Goal: Task Accomplishment & Management: Complete application form

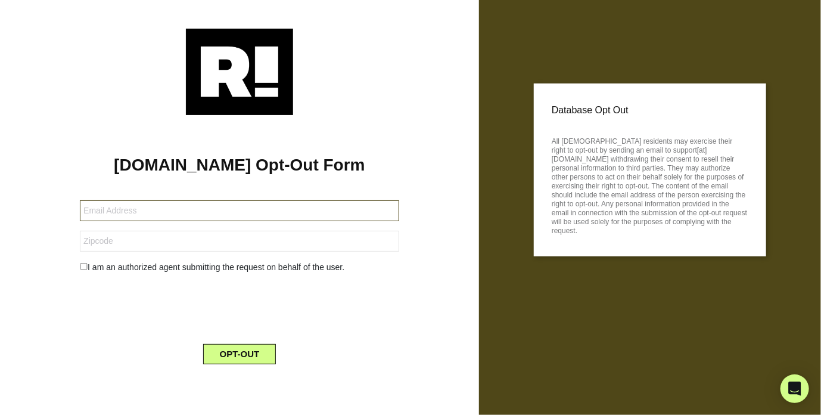
click at [305, 206] on input "text" at bounding box center [239, 210] width 319 height 21
type input "[EMAIL_ADDRESS][DOMAIN_NAME]"
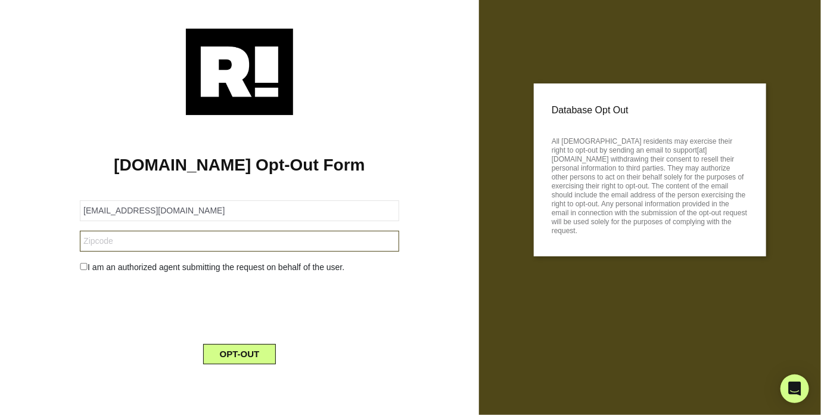
click at [141, 234] on input "text" at bounding box center [239, 241] width 319 height 21
type input "94019"
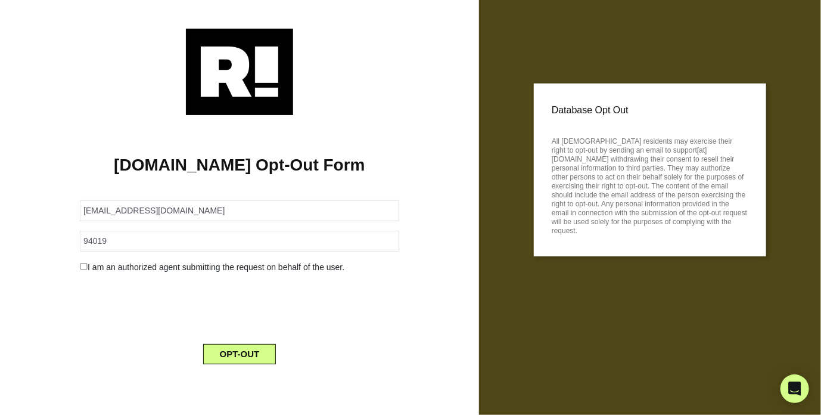
click at [82, 266] on input "checkbox" at bounding box center [84, 266] width 8 height 7
checkbox input "true"
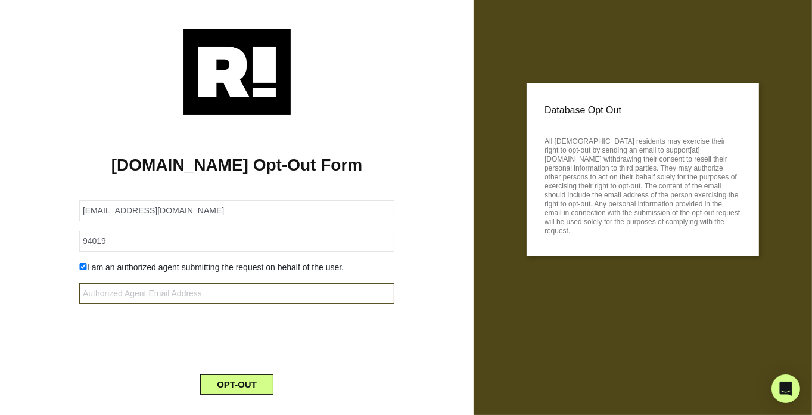
click at [178, 295] on input "text" at bounding box center [236, 293] width 315 height 21
type input "brianaecarr@gmail.com"
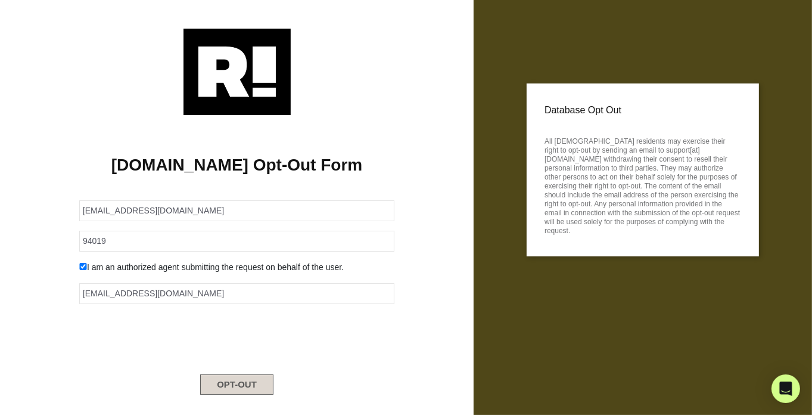
click at [241, 386] on button "OPT-OUT" at bounding box center [236, 384] width 73 height 20
